Goal: Submit feedback/report problem: Submit feedback/report problem

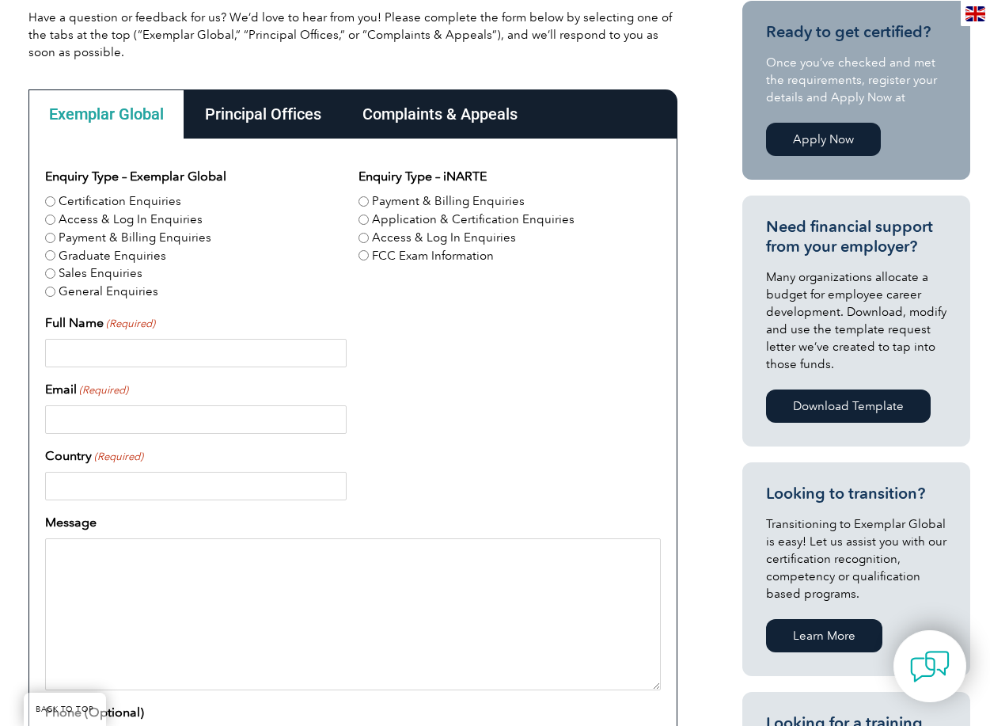
scroll to position [412, 0]
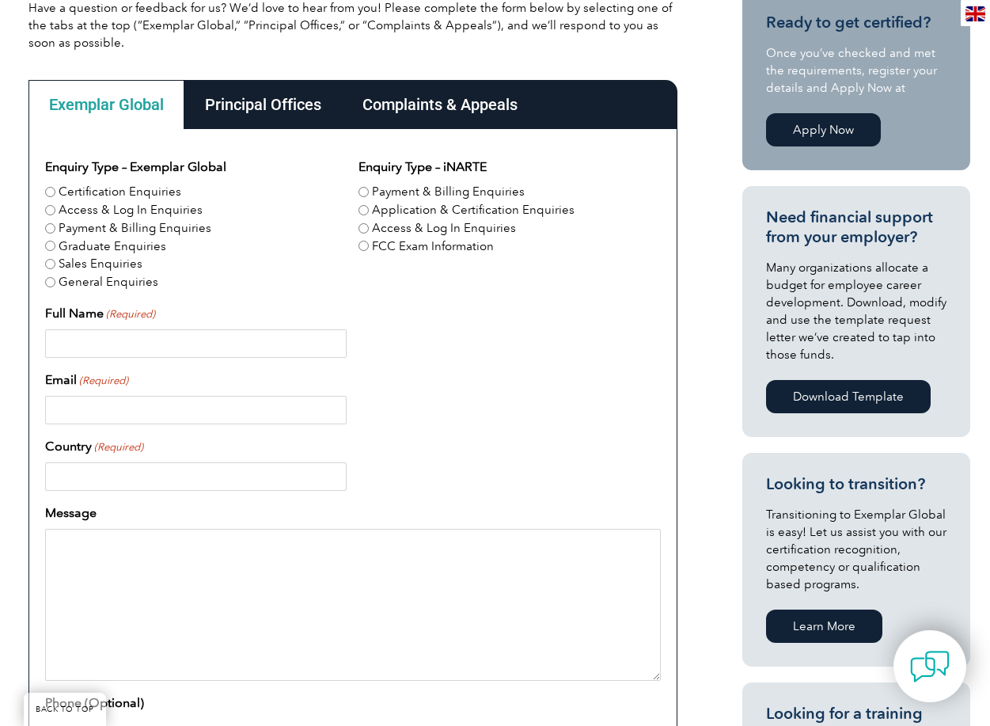
click at [107, 340] on input "Full Name (Required)" at bounding box center [196, 343] width 302 height 28
type input "[PERSON_NAME]"
type input "[PERSON_NAME][EMAIL_ADDRESS][PERSON_NAME][DOMAIN_NAME]"
type input "[GEOGRAPHIC_DATA]"
type input "0299955510"
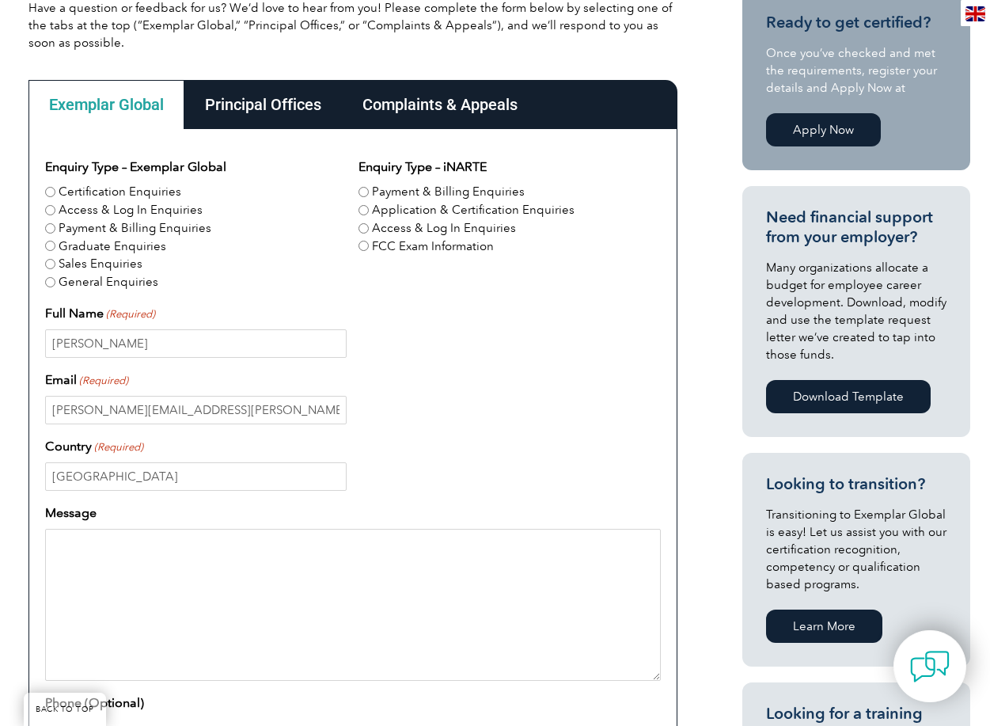
click at [91, 546] on textarea "Message" at bounding box center [353, 605] width 616 height 152
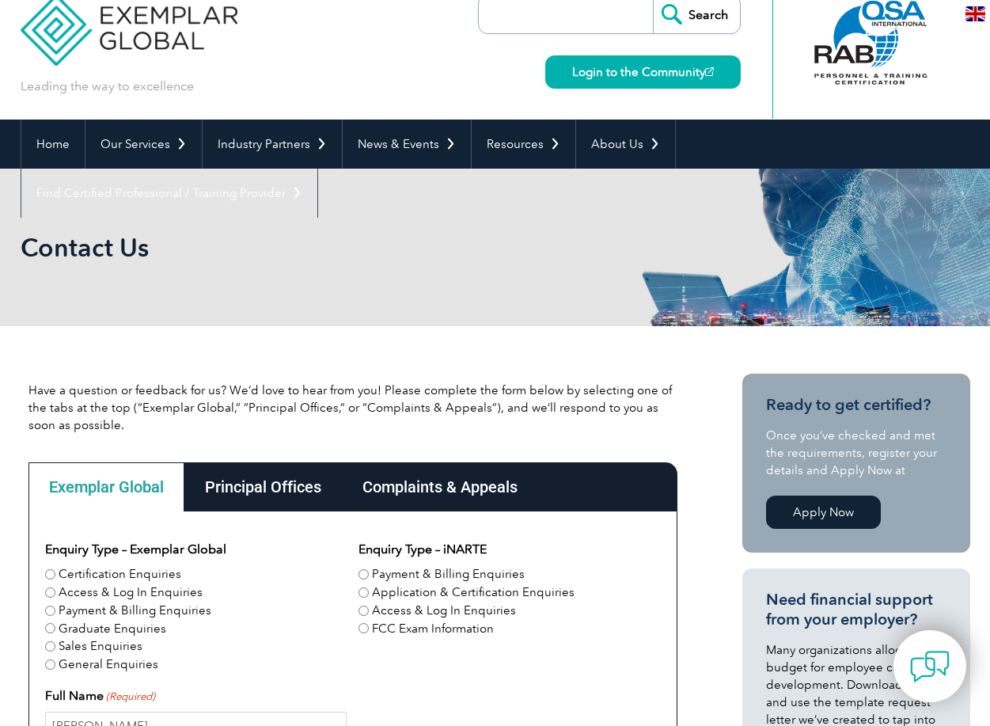
scroll to position [0, 0]
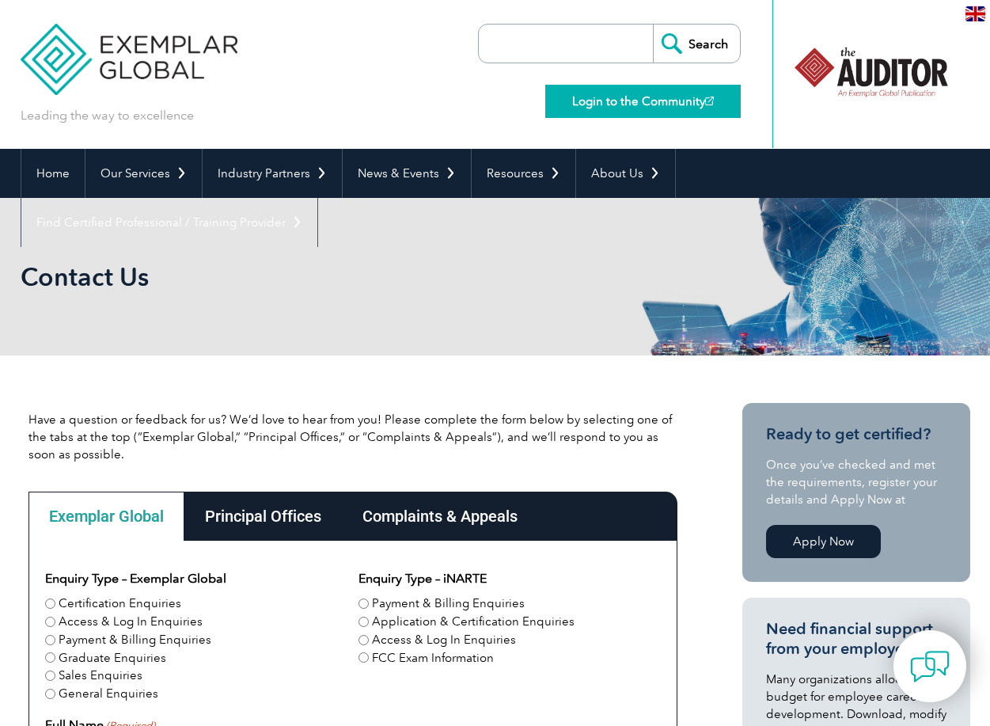
click at [649, 96] on link "Login to the Community" at bounding box center [643, 101] width 196 height 33
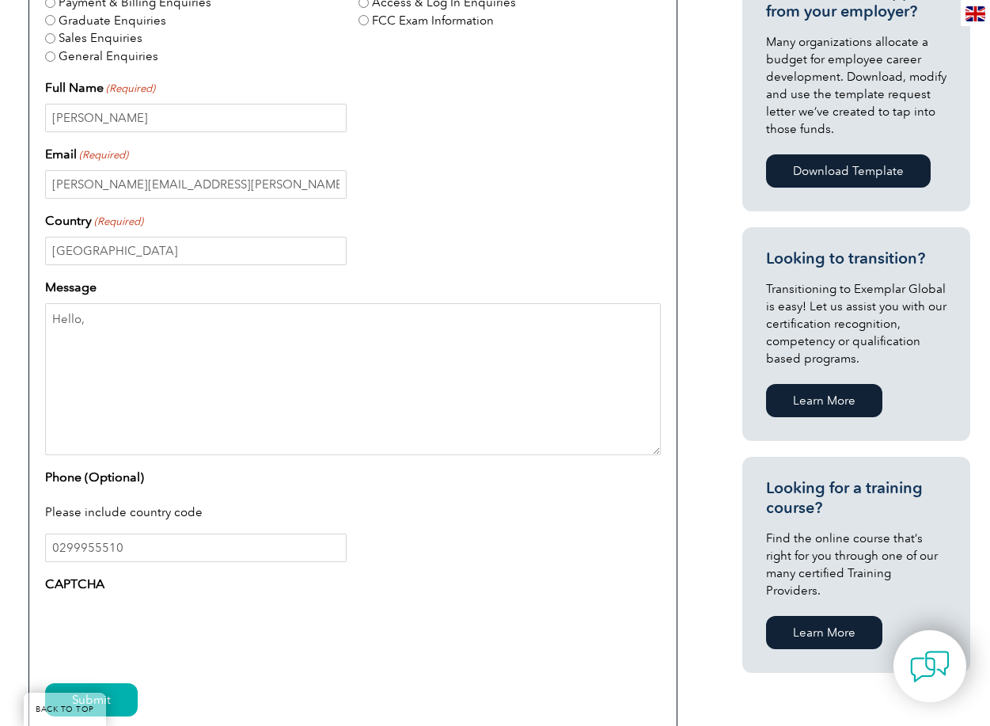
scroll to position [661, 0]
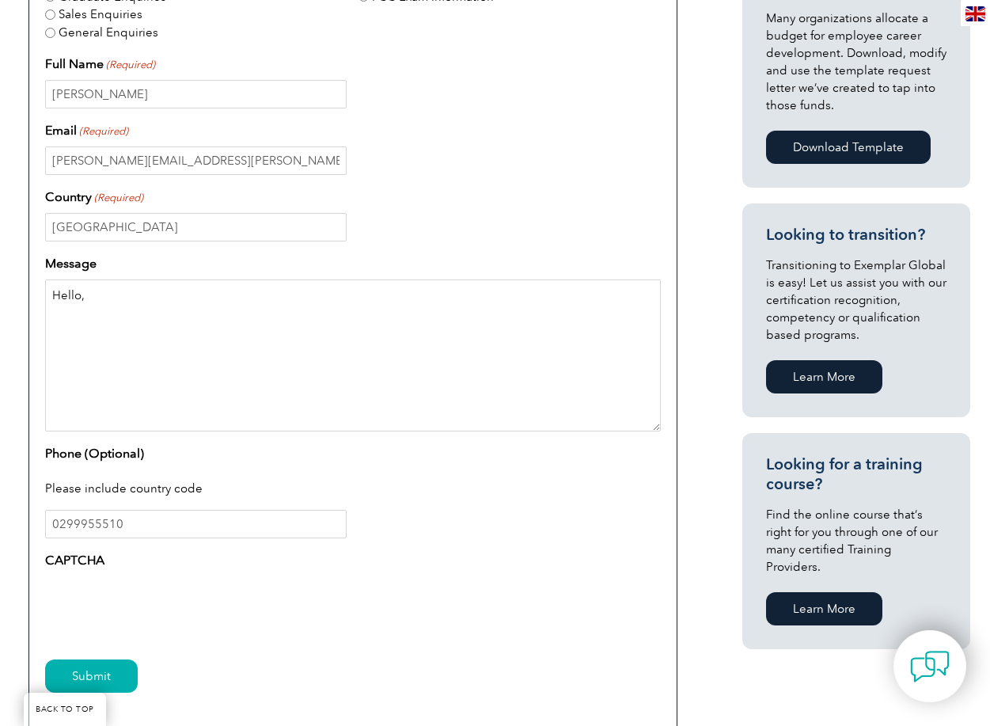
click at [97, 312] on textarea "Hello," at bounding box center [353, 355] width 616 height 152
drag, startPoint x: 183, startPoint y: 329, endPoint x: 191, endPoint y: 326, distance: 8.5
click at [359, 330] on textarea "Hello, Can you please confirm where on my profile it states that I am a EMS sys…" at bounding box center [353, 355] width 616 height 152
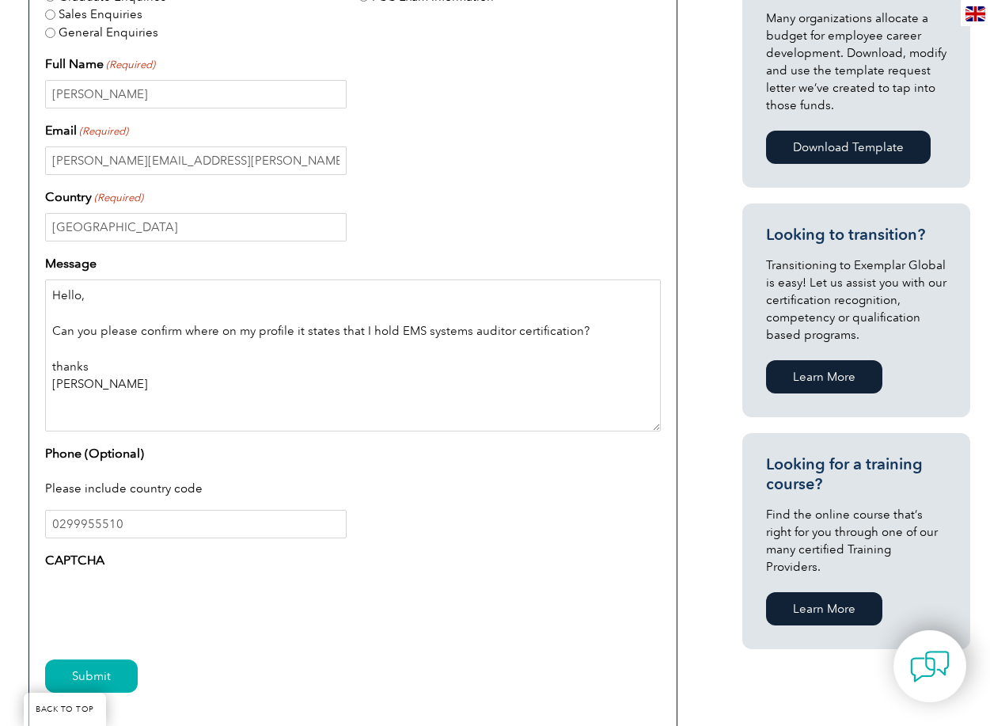
type textarea "Hello, Can you please confirm where on my profile it states that I hold EMS sys…"
click at [98, 674] on input "Submit" at bounding box center [91, 675] width 93 height 33
